Goal: Task Accomplishment & Management: Manage account settings

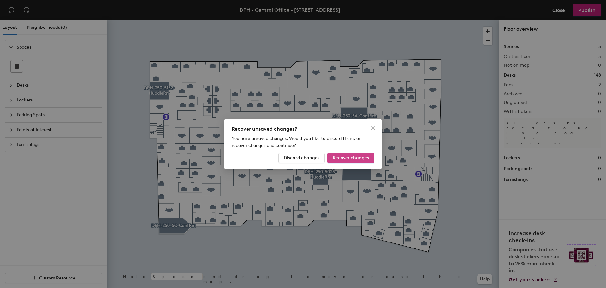
click at [369, 156] on button "Recover changes" at bounding box center [350, 158] width 47 height 10
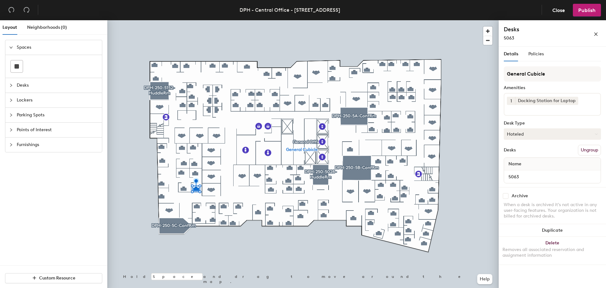
click at [549, 133] on button "Hoteled" at bounding box center [552, 133] width 97 height 11
click at [532, 152] on div "Assigned" at bounding box center [535, 153] width 63 height 9
click at [592, 12] on span "Publish" at bounding box center [586, 10] width 17 height 6
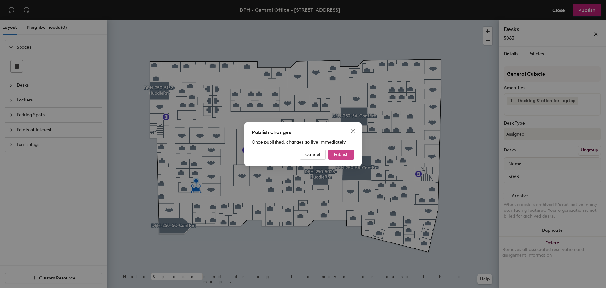
click at [348, 154] on span "Publish" at bounding box center [341, 154] width 15 height 5
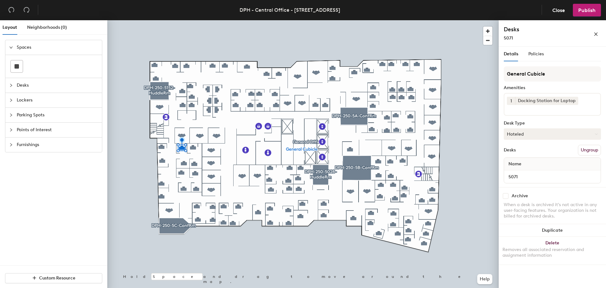
click at [527, 134] on button "Hoteled" at bounding box center [552, 133] width 97 height 11
click at [519, 151] on div "Assigned" at bounding box center [535, 153] width 63 height 9
click at [550, 136] on button "Hoteled" at bounding box center [552, 133] width 97 height 11
click at [535, 155] on div "Assigned" at bounding box center [535, 153] width 63 height 9
click at [589, 9] on span "Publish" at bounding box center [586, 10] width 17 height 6
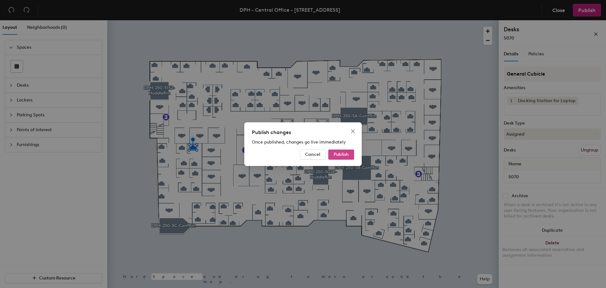
click at [344, 154] on span "Publish" at bounding box center [341, 154] width 15 height 5
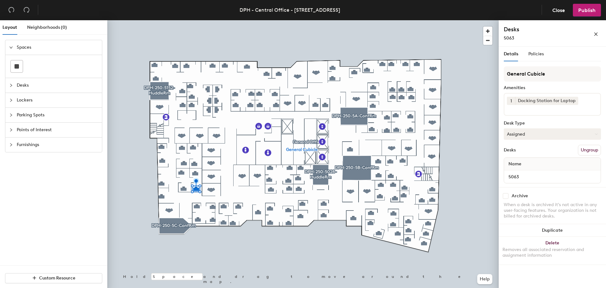
click at [525, 130] on button "Assigned" at bounding box center [552, 133] width 97 height 11
click at [524, 153] on div "Assigned" at bounding box center [535, 153] width 63 height 9
click at [597, 11] on button "Publish" at bounding box center [587, 10] width 28 height 13
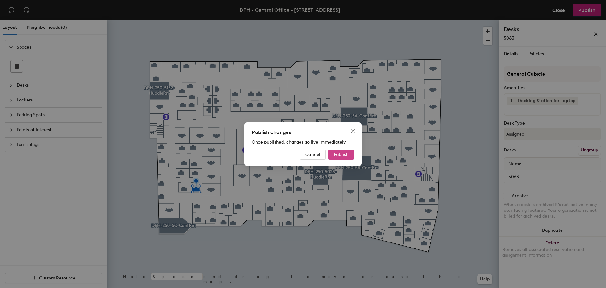
click at [343, 154] on span "Publish" at bounding box center [341, 154] width 15 height 5
